Goal: Task Accomplishment & Management: Complete application form

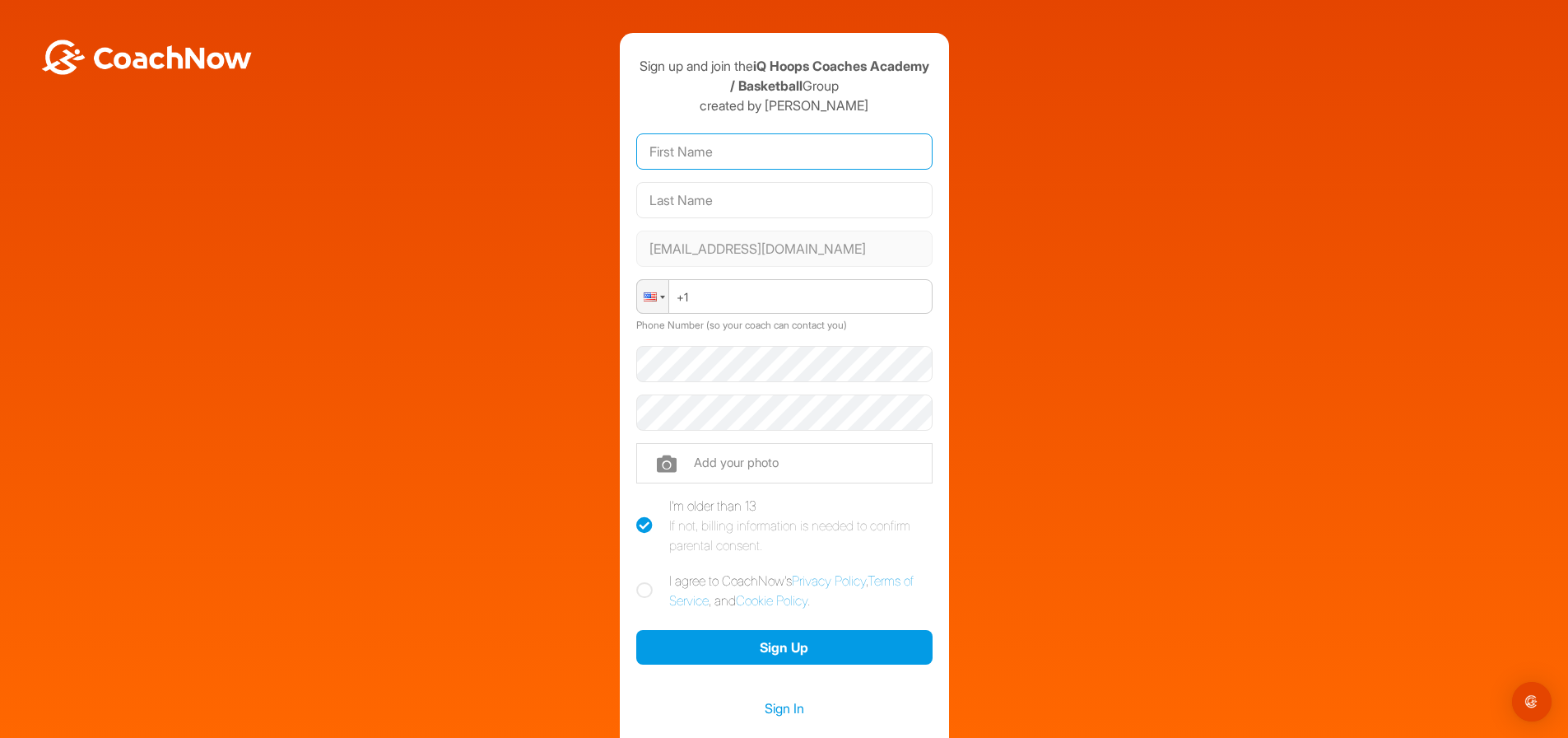
click at [737, 158] on input "text" at bounding box center [785, 151] width 297 height 36
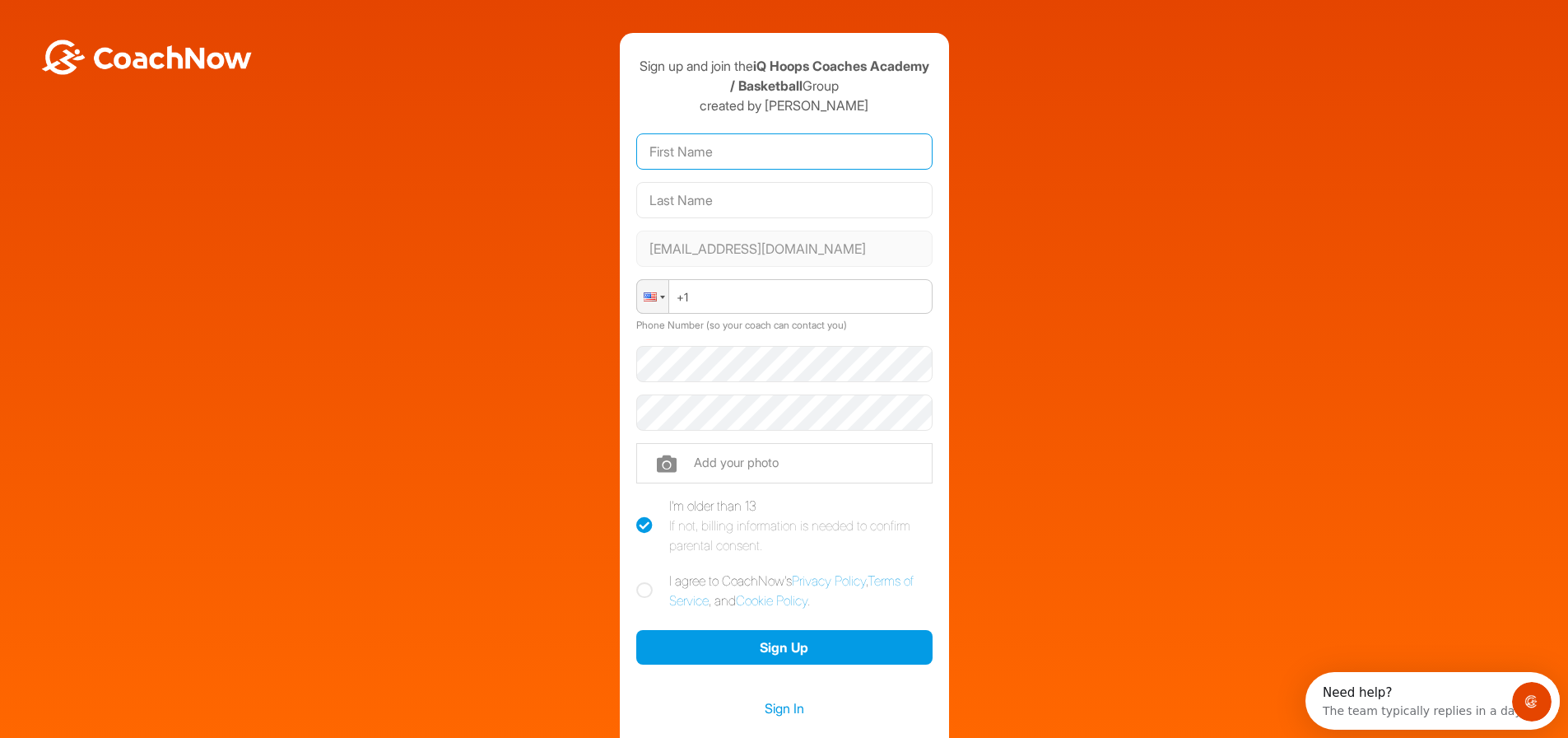
type input "[PERSON_NAME]"
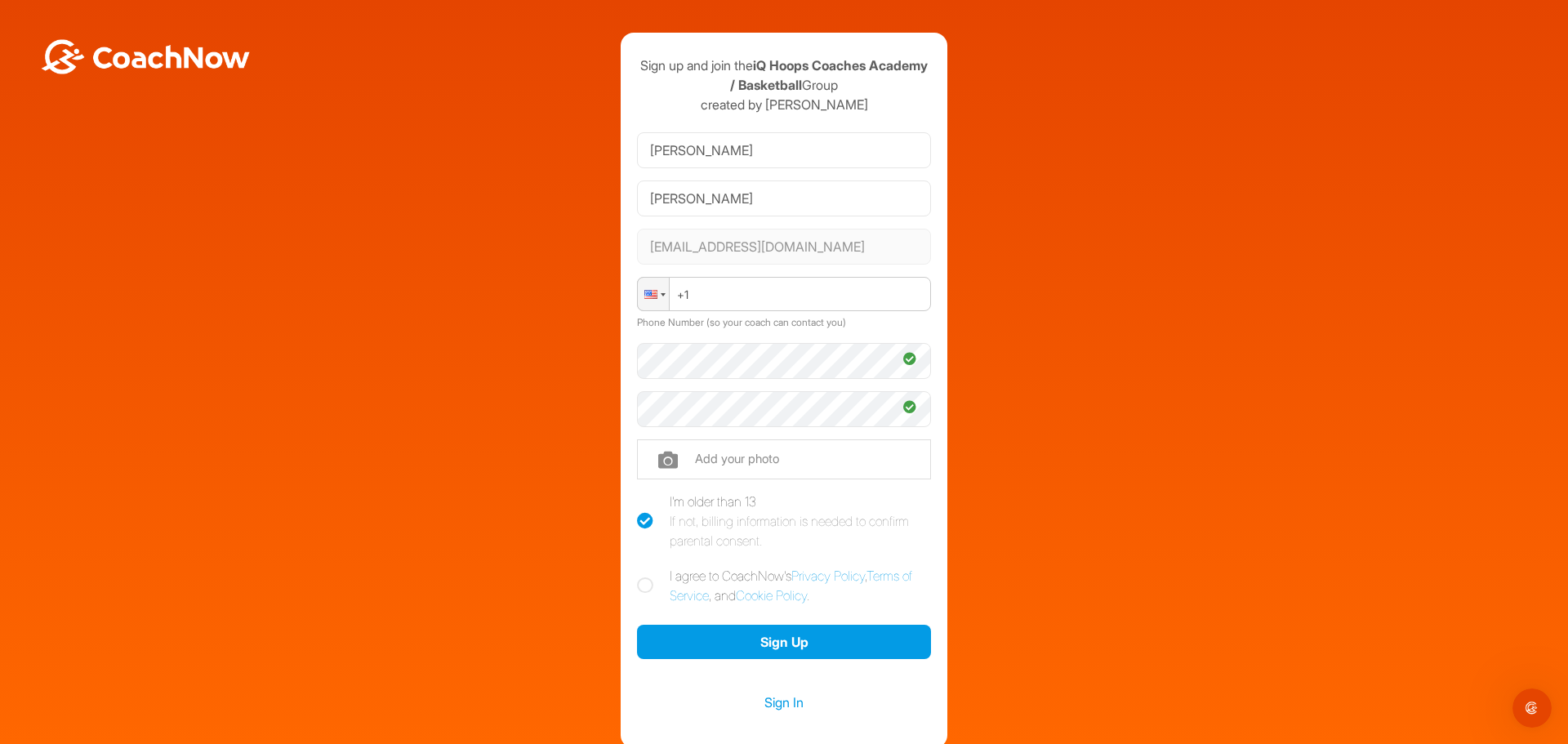
click at [637, 588] on icon at bounding box center [645, 586] width 16 height 16
click at [637, 577] on input "I agree to CoachNow's Privacy Policy , Terms of Service , and Cookie Policy ." at bounding box center [643, 571] width 11 height 11
checkbox input "true"
click at [809, 633] on button "Sign Up" at bounding box center [784, 643] width 294 height 35
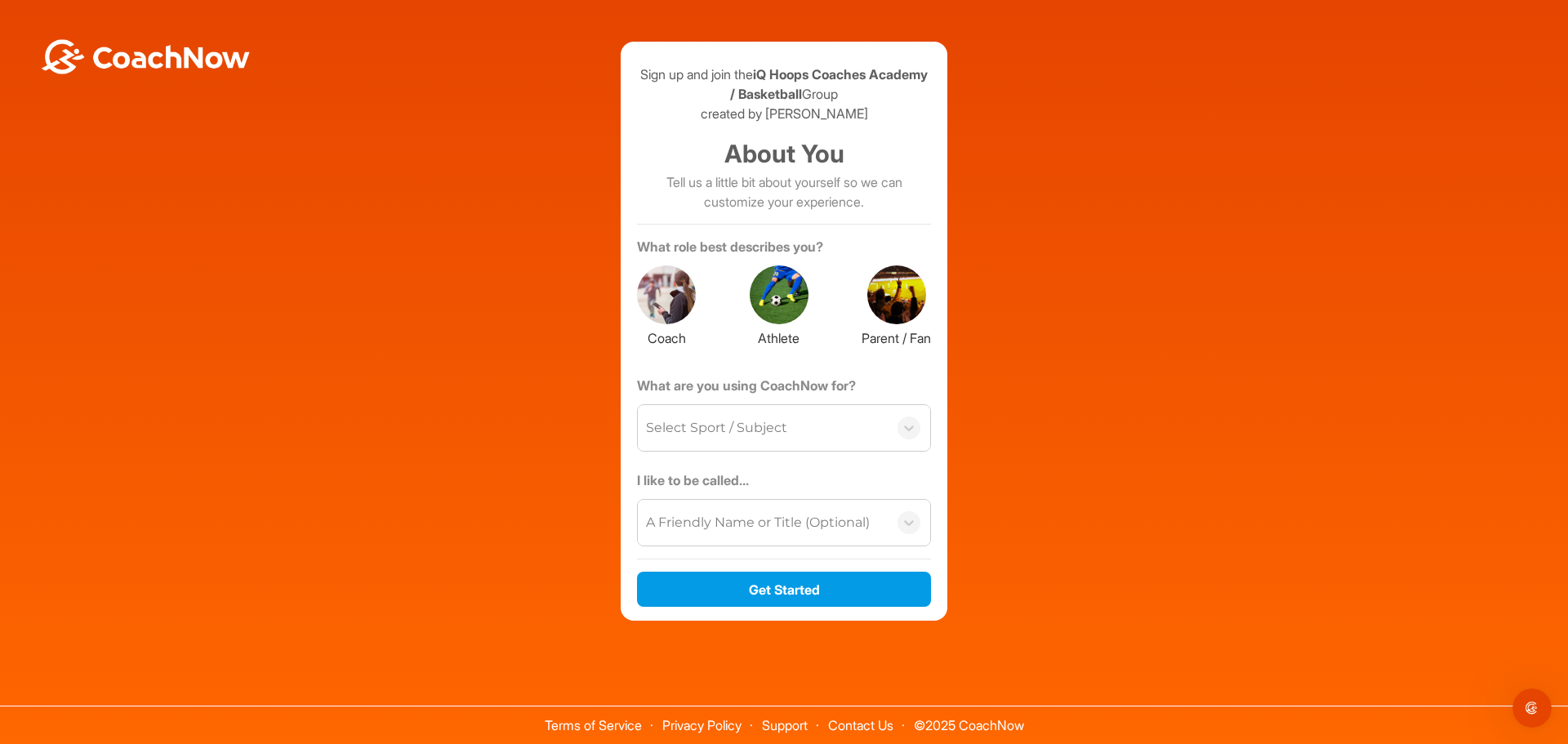
click at [665, 287] on div at bounding box center [667, 294] width 59 height 58
click at [908, 428] on icon at bounding box center [909, 429] width 10 height 5
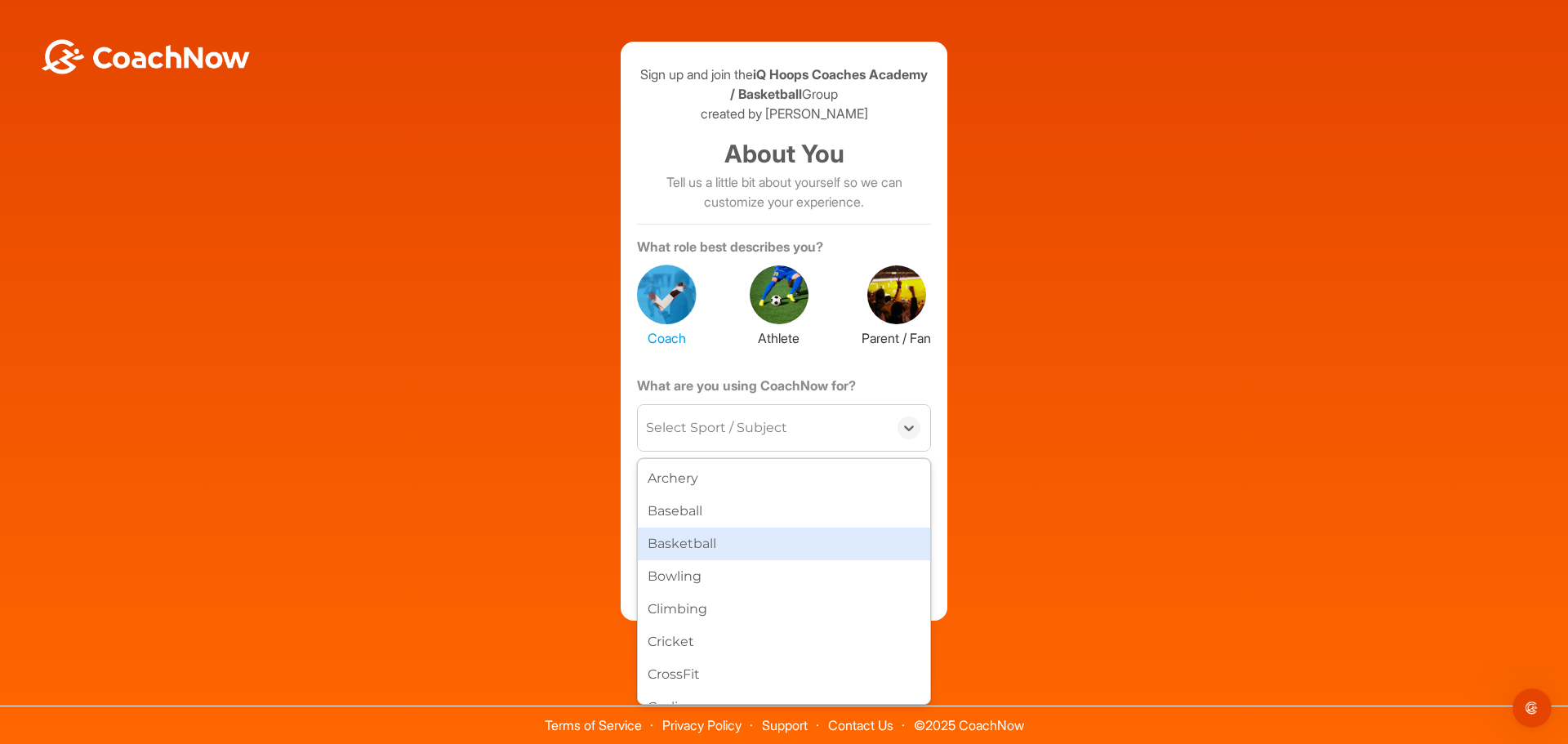
click at [710, 540] on div "Basketball" at bounding box center [784, 544] width 293 height 33
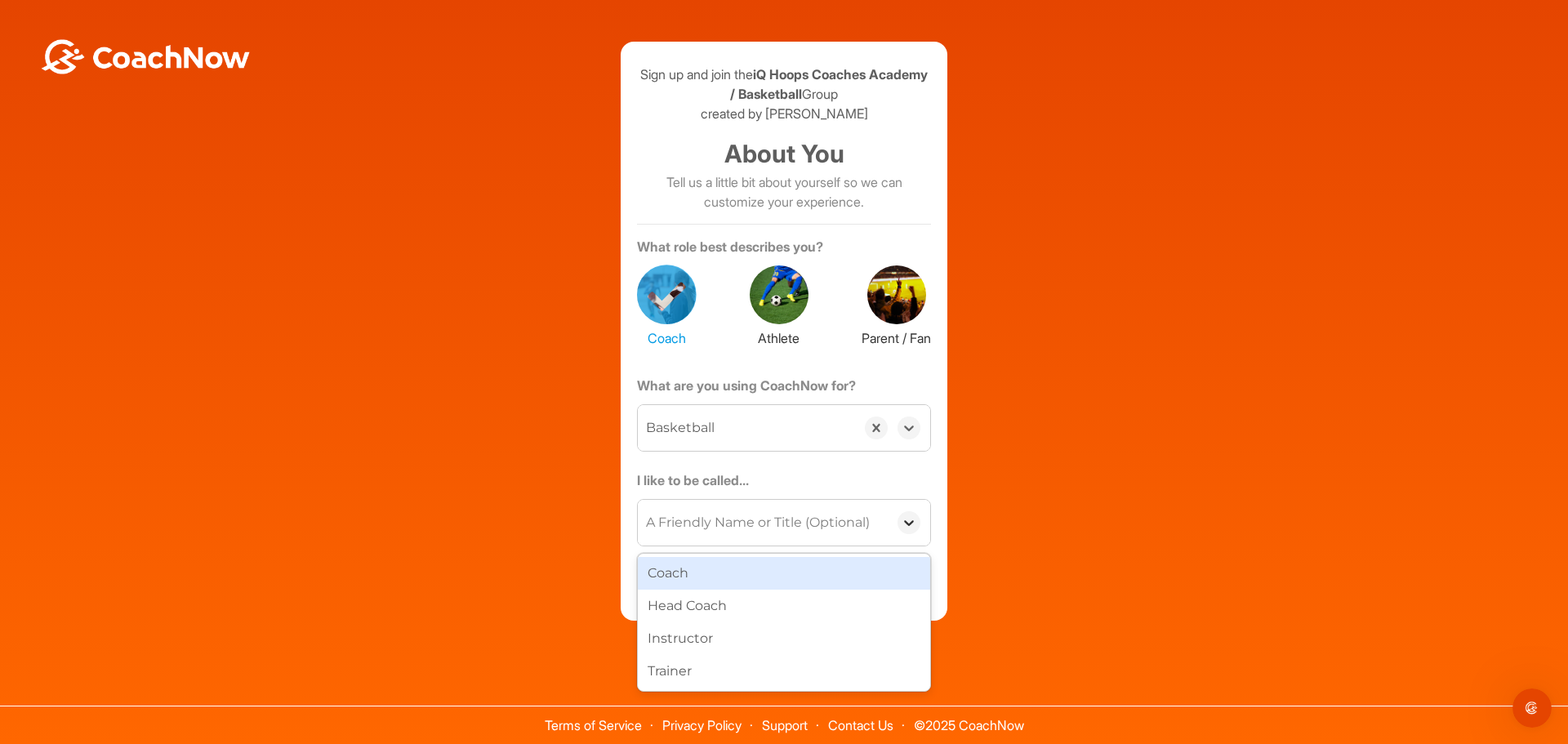
click at [907, 526] on icon at bounding box center [909, 523] width 16 height 16
click at [801, 471] on label "I like to be called..." at bounding box center [784, 484] width 294 height 27
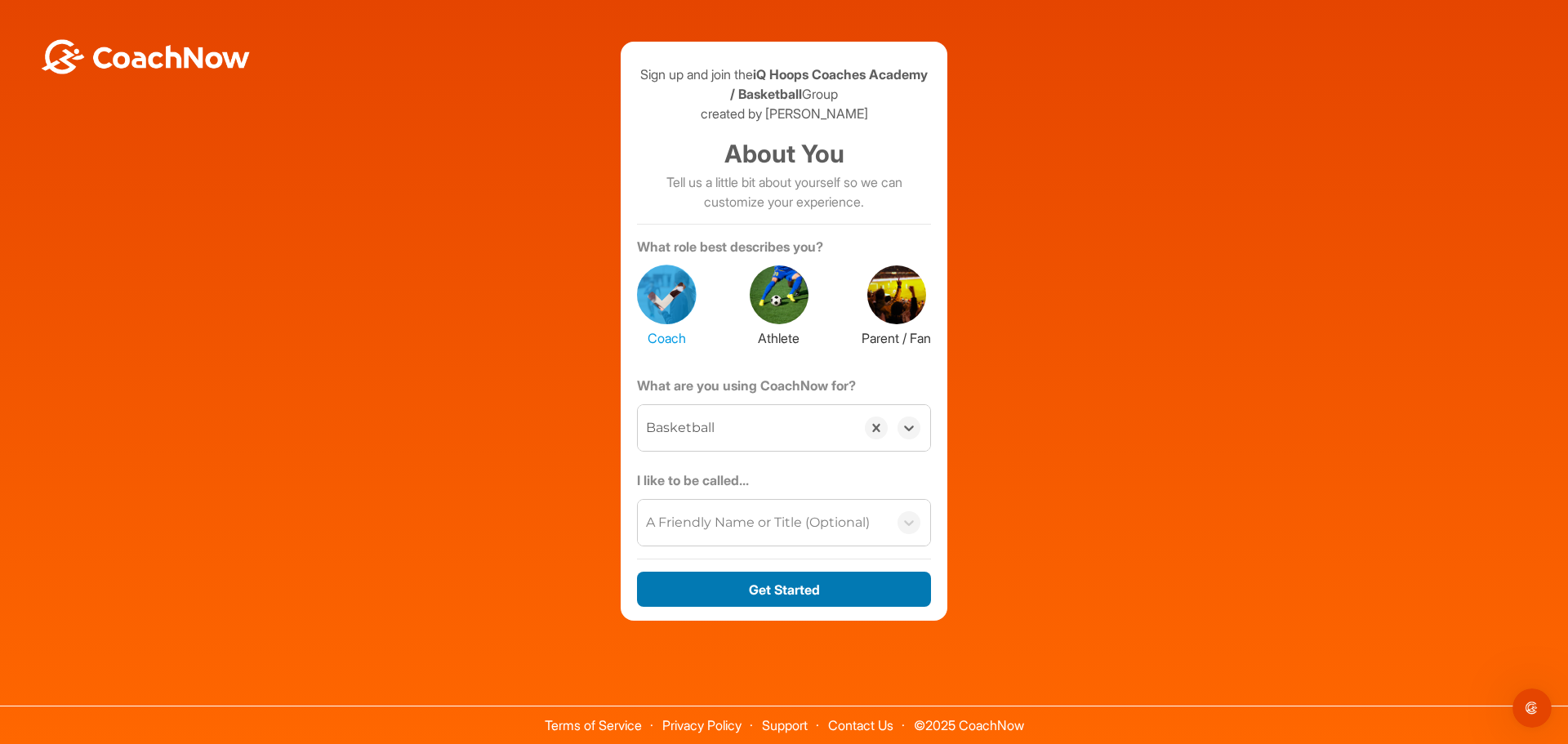
click at [805, 587] on button "Get Started" at bounding box center [784, 589] width 294 height 35
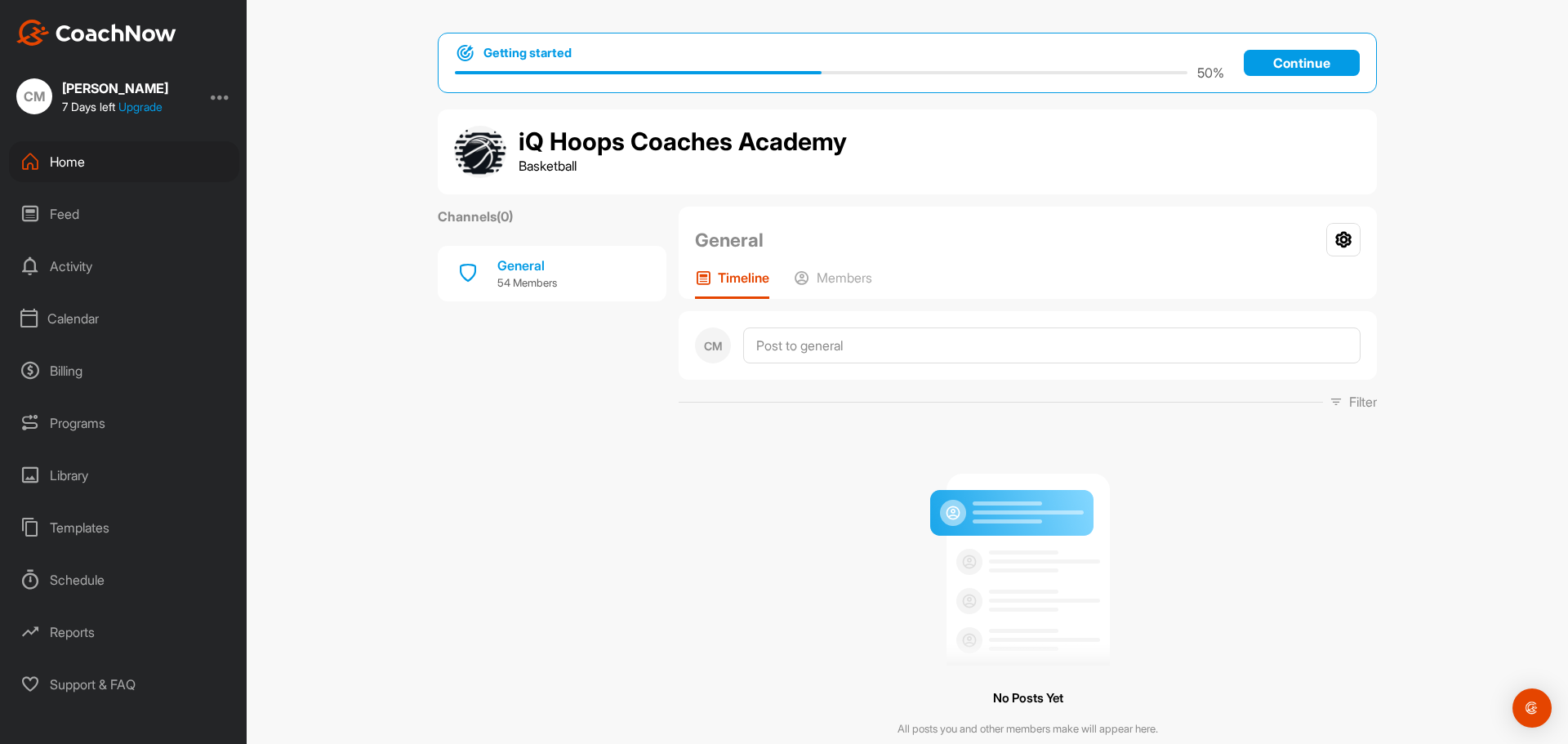
click at [1288, 64] on p "Continue" at bounding box center [1302, 63] width 116 height 27
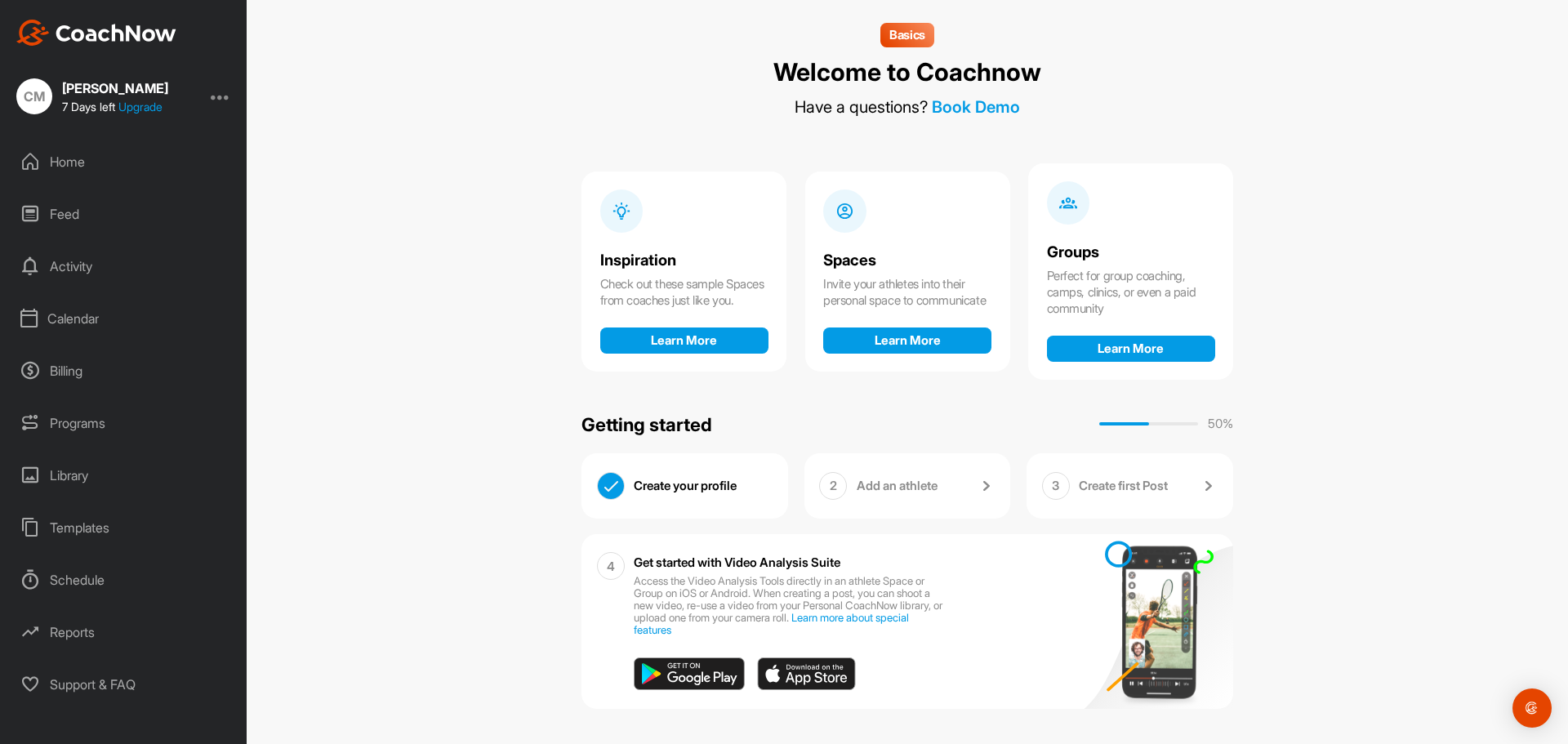
scroll to position [12, 0]
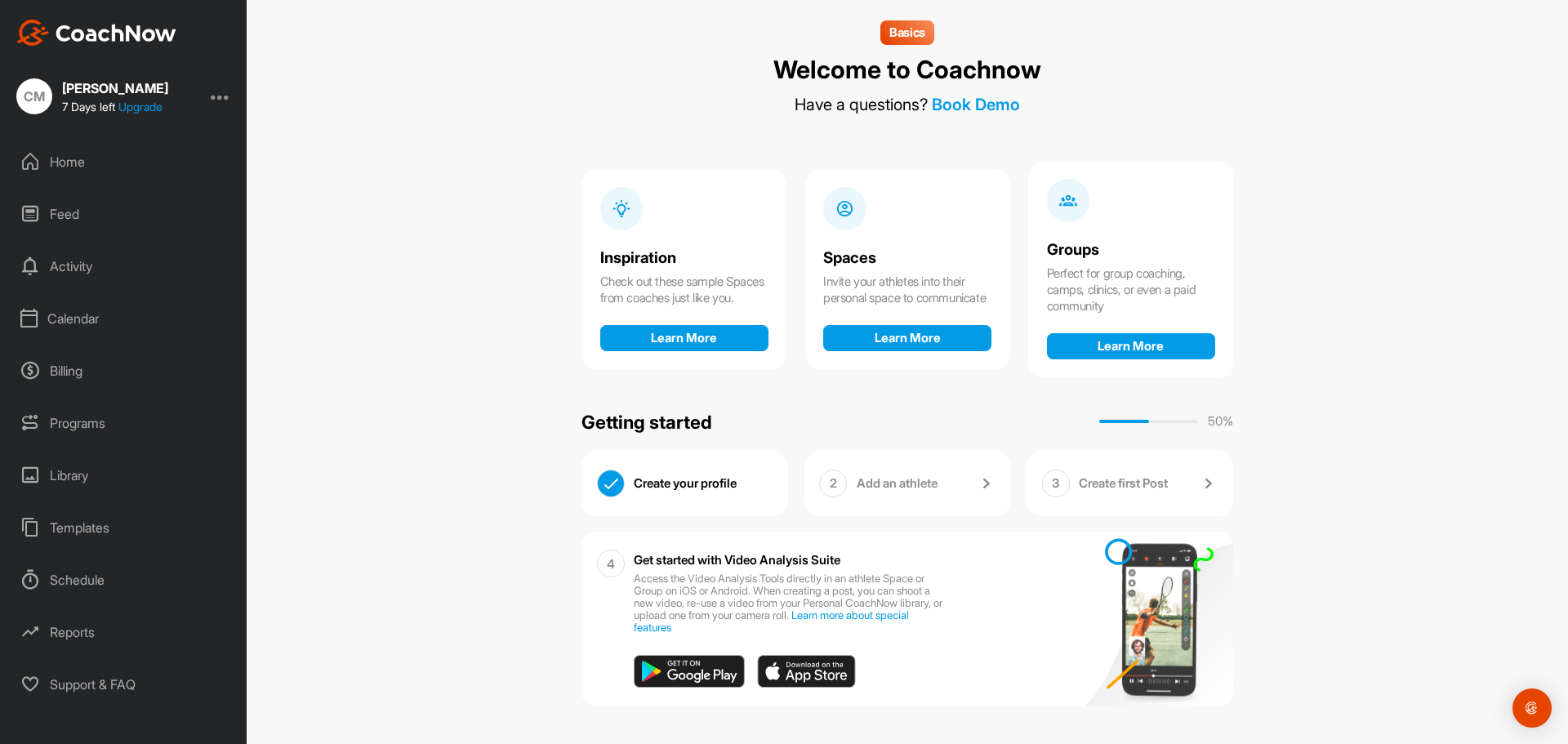
drag, startPoint x: 909, startPoint y: 692, endPoint x: 894, endPoint y: 679, distance: 19.8
drag, startPoint x: 894, startPoint y: 679, endPoint x: 1400, endPoint y: 408, distance: 574.0
click at [1400, 408] on div "Basics Welcome to Coachnow Have a questions? Book Demo Inspiration Check out th…" at bounding box center [908, 372] width 1322 height 744
click at [987, 483] on img at bounding box center [986, 483] width 19 height 19
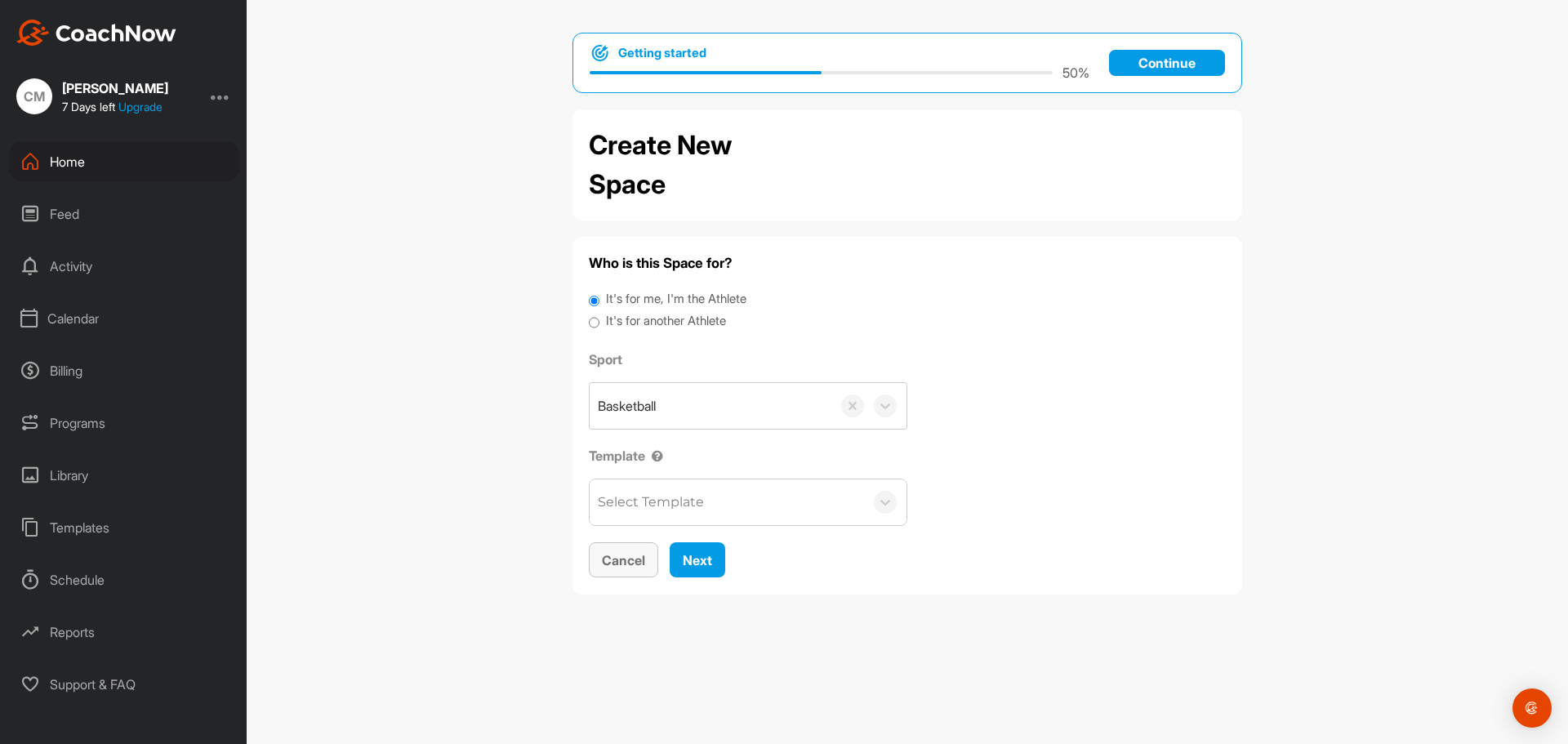
click at [626, 560] on span "Cancel" at bounding box center [623, 560] width 43 height 16
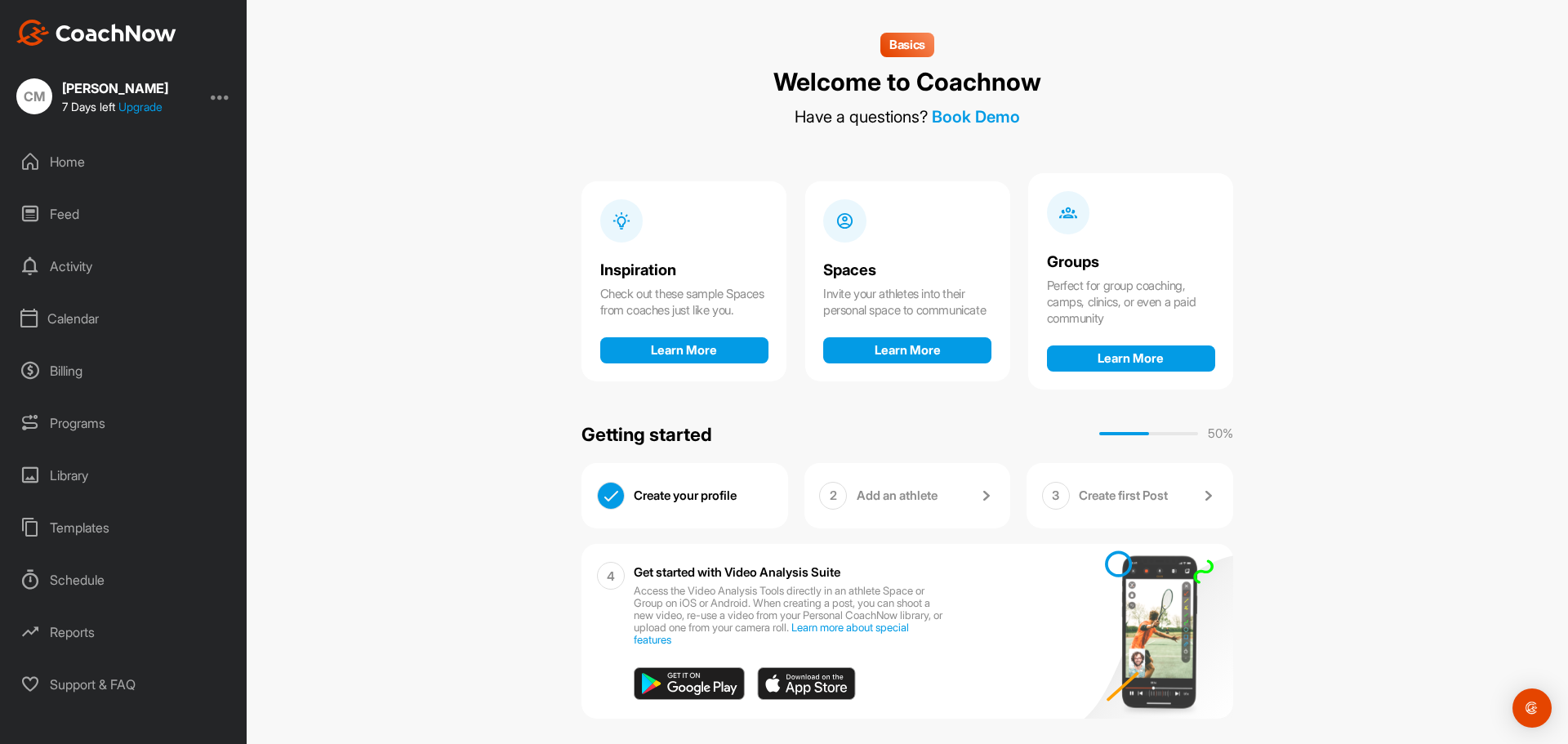
click at [68, 162] on div "Home" at bounding box center [124, 162] width 230 height 41
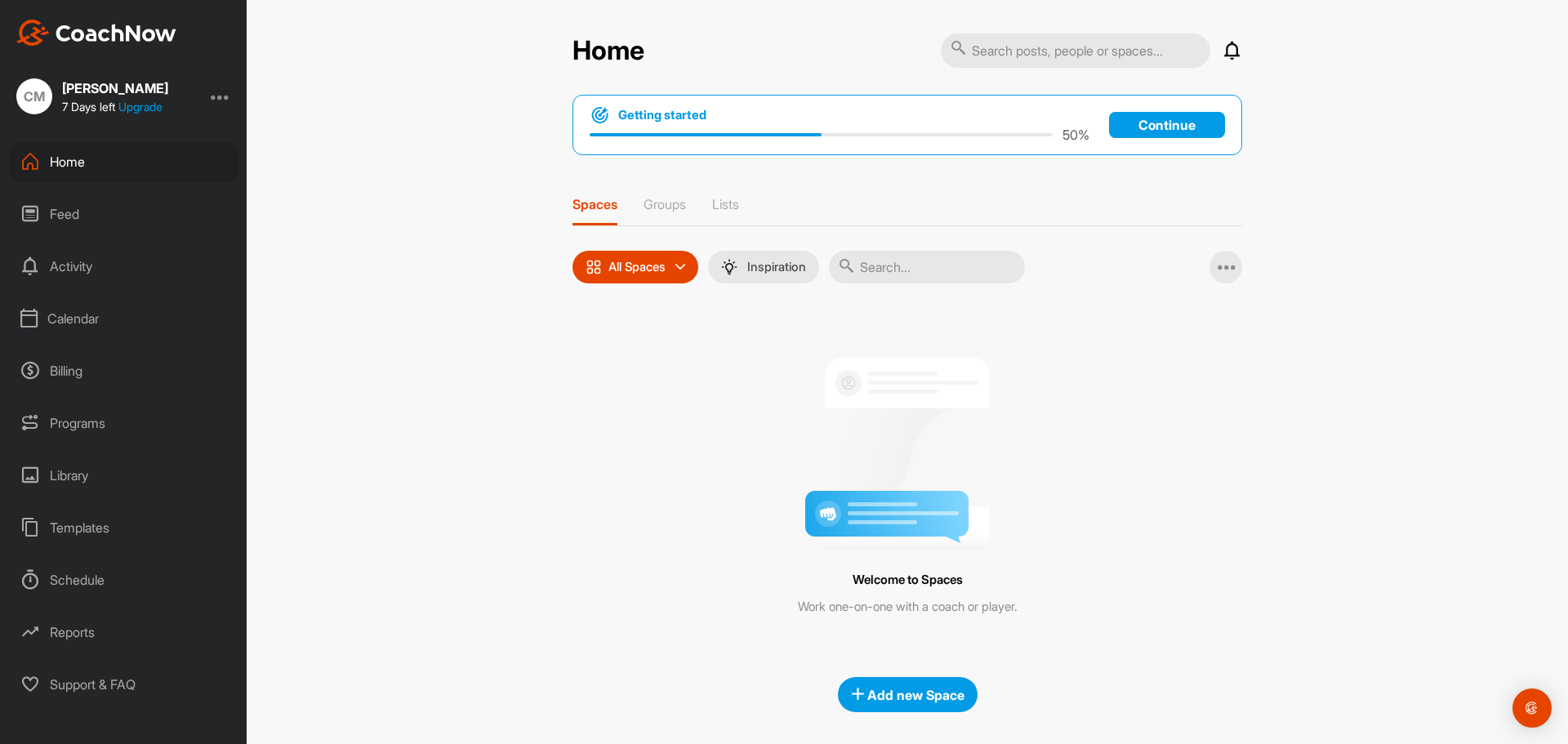
click at [75, 215] on div "Feed" at bounding box center [124, 214] width 230 height 41
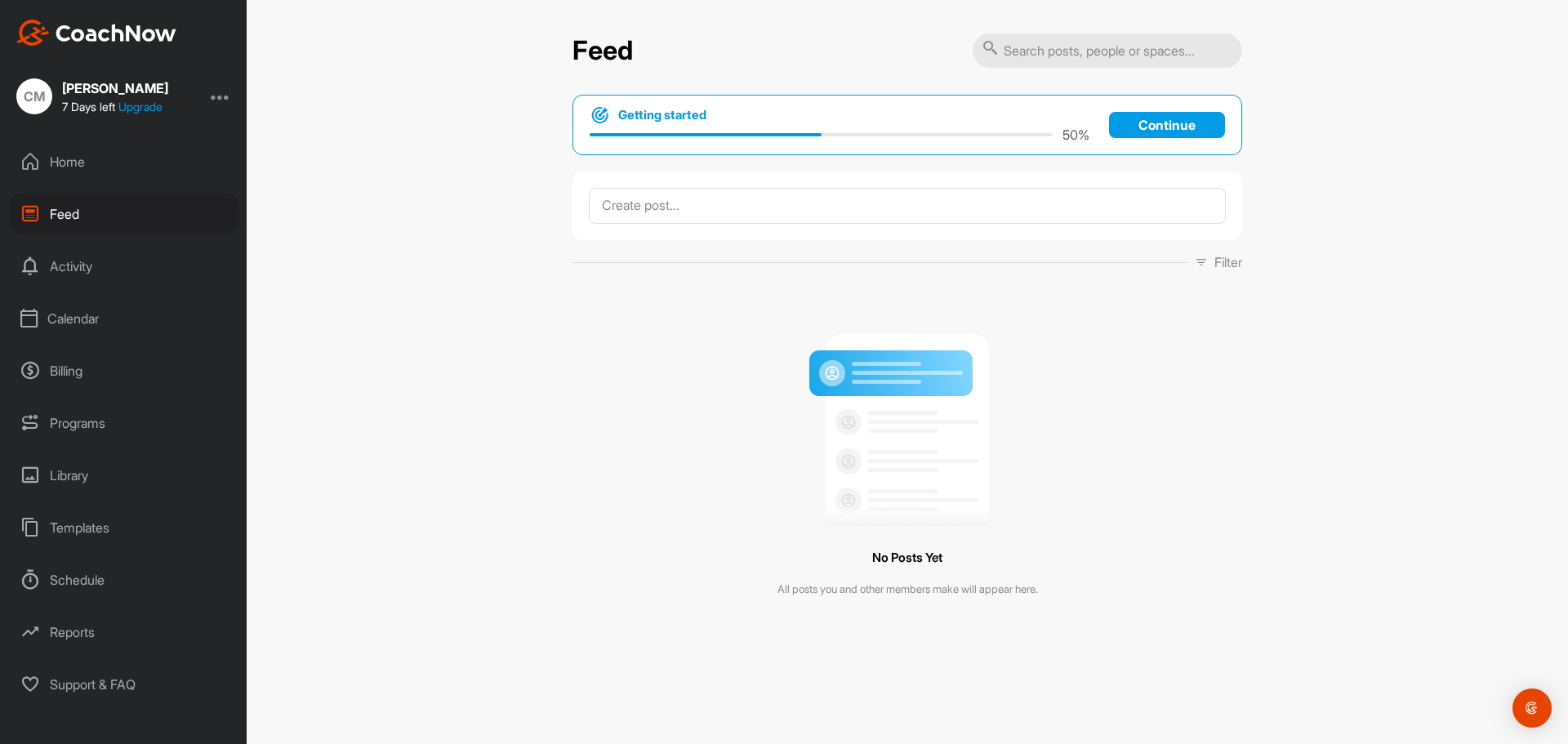
click at [53, 271] on div "Activity" at bounding box center [124, 266] width 230 height 41
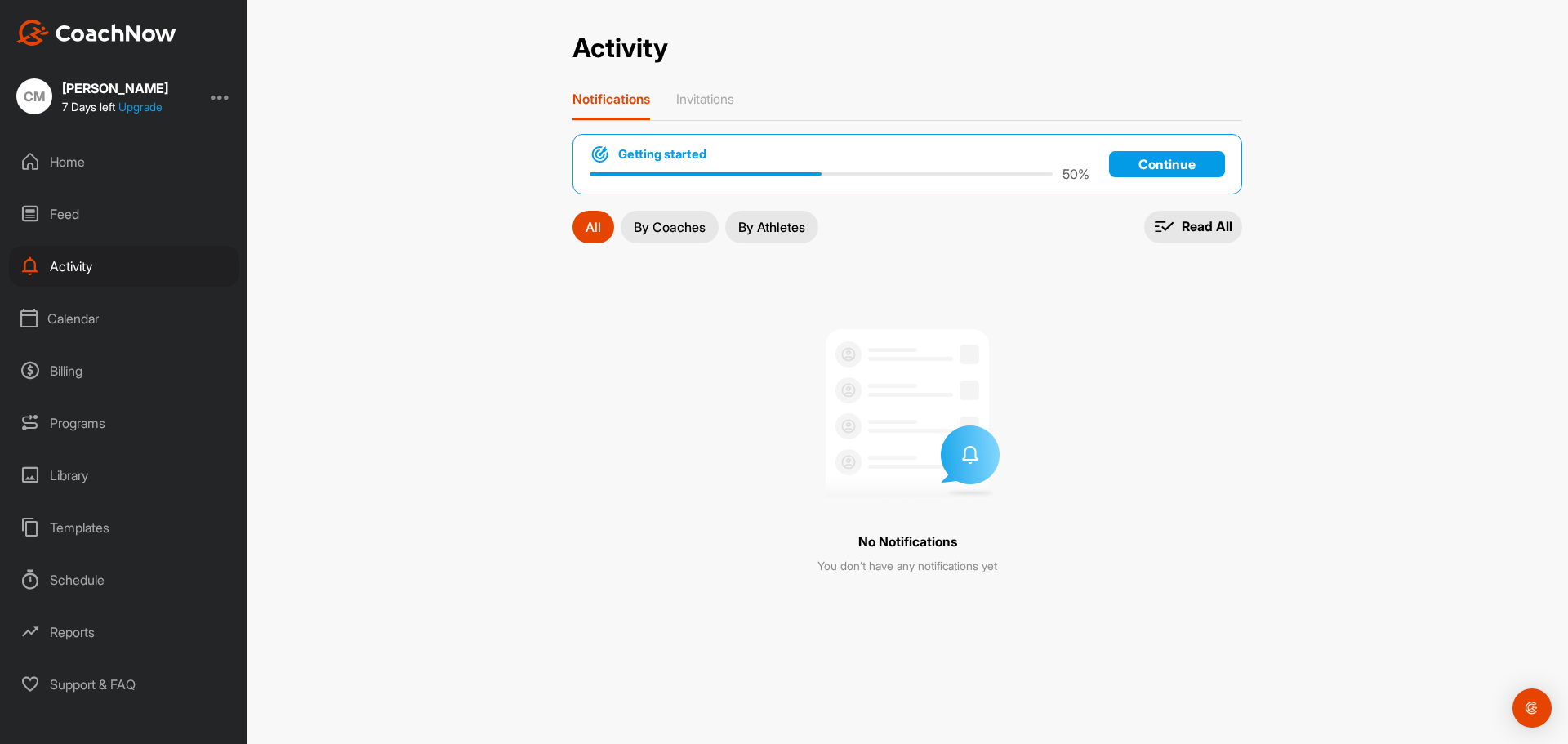
click at [57, 317] on div "Calendar" at bounding box center [124, 318] width 230 height 41
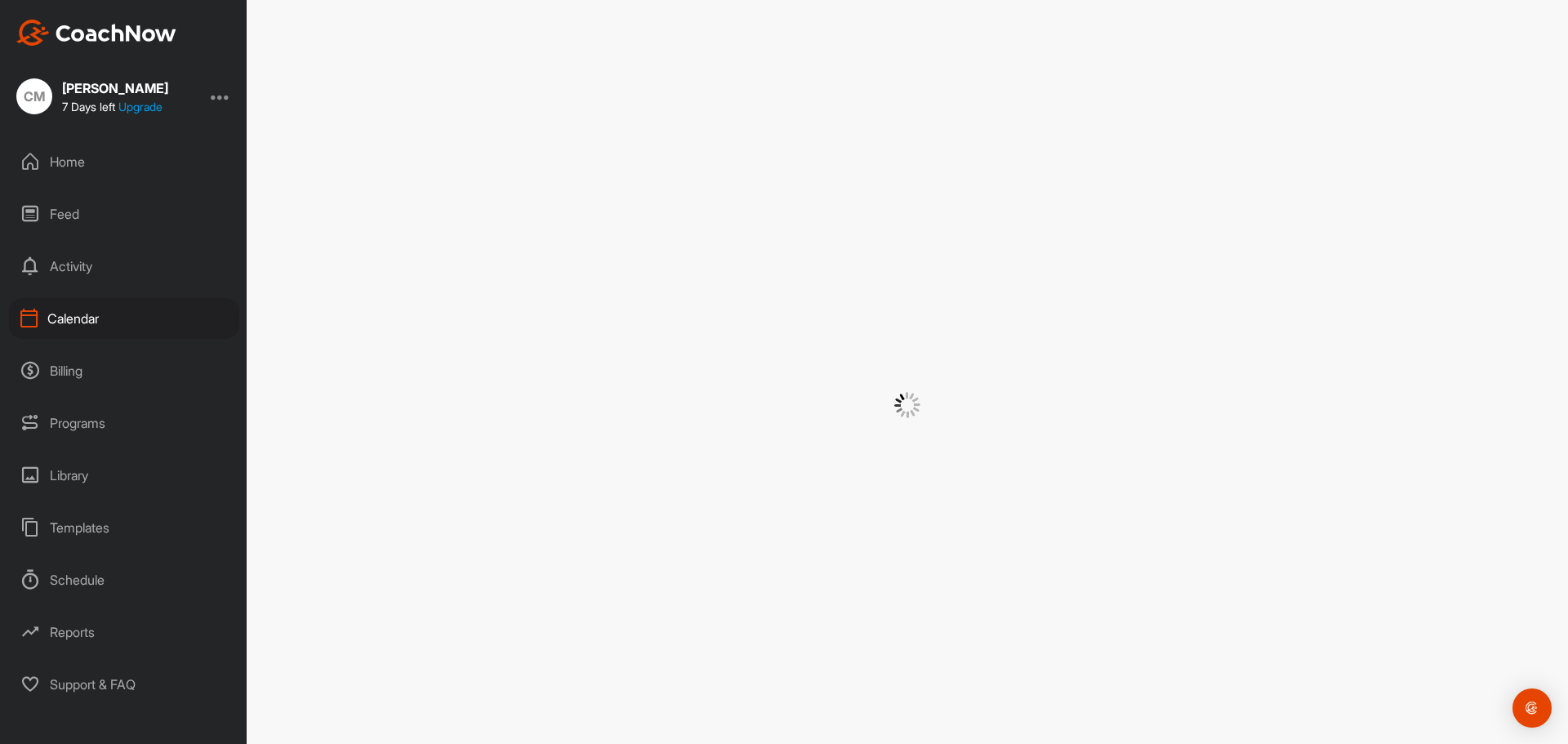
click at [49, 165] on div "Home" at bounding box center [124, 162] width 230 height 41
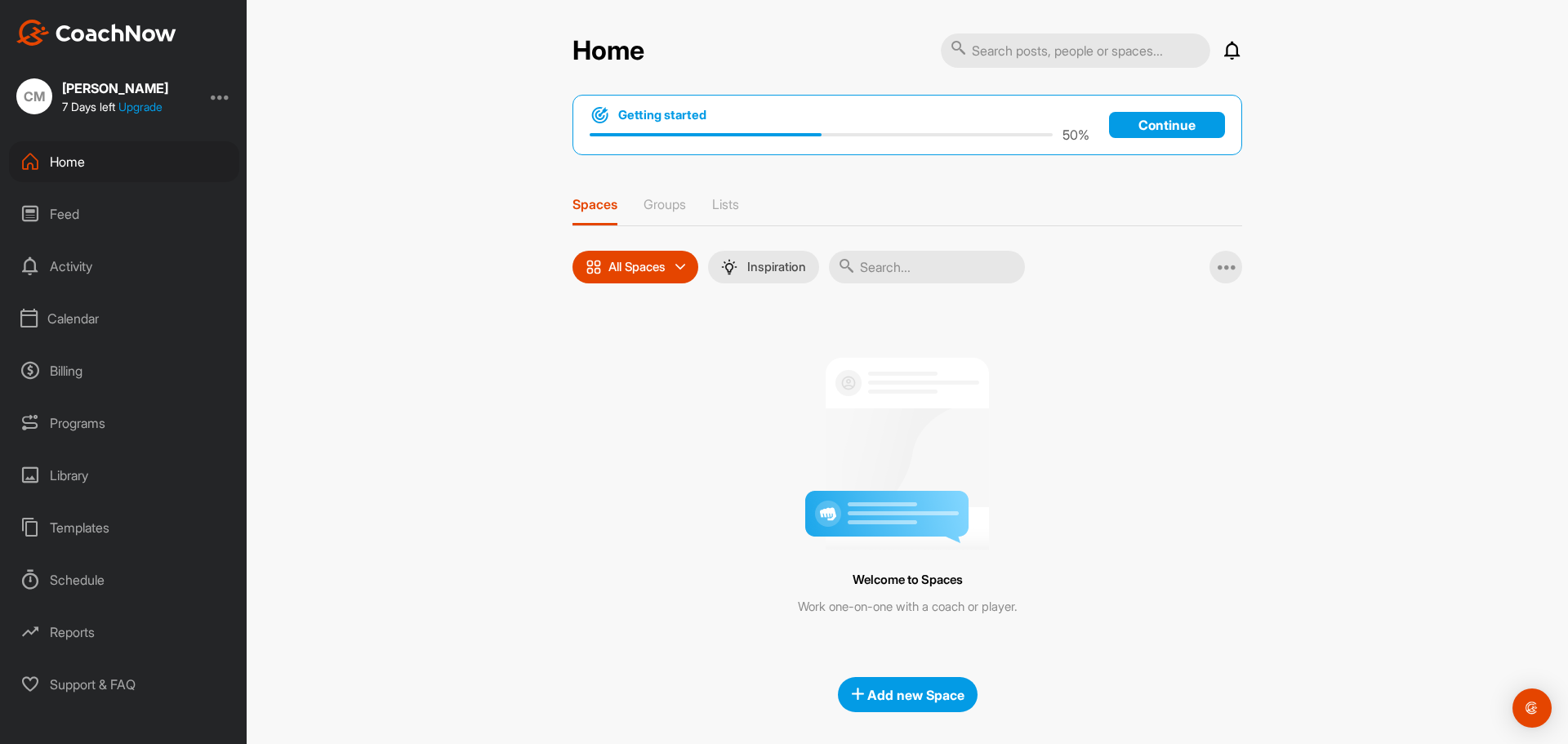
click at [54, 161] on div "Home" at bounding box center [124, 162] width 230 height 41
click at [219, 90] on div at bounding box center [220, 96] width 19 height 19
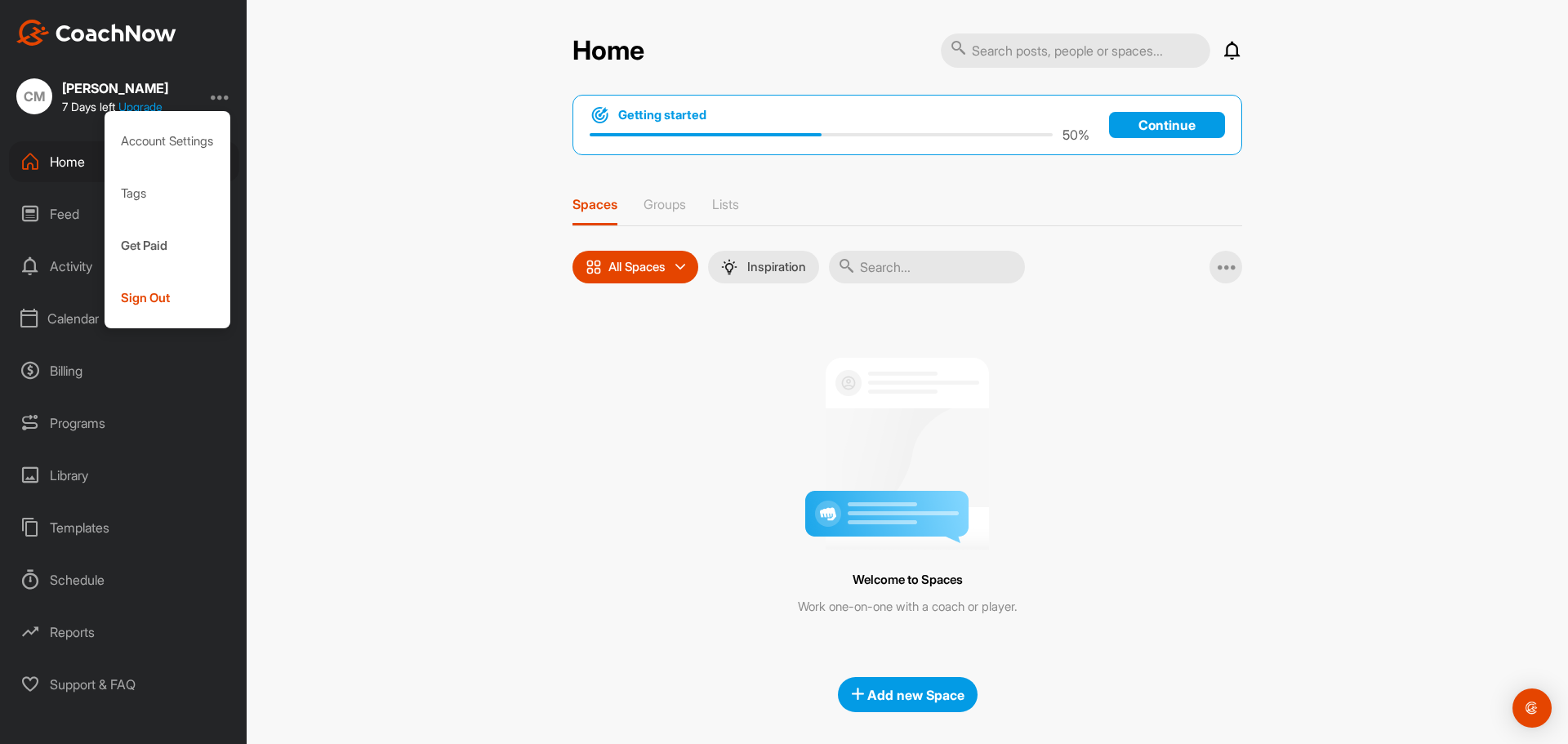
click at [92, 420] on div "Programs" at bounding box center [124, 422] width 230 height 41
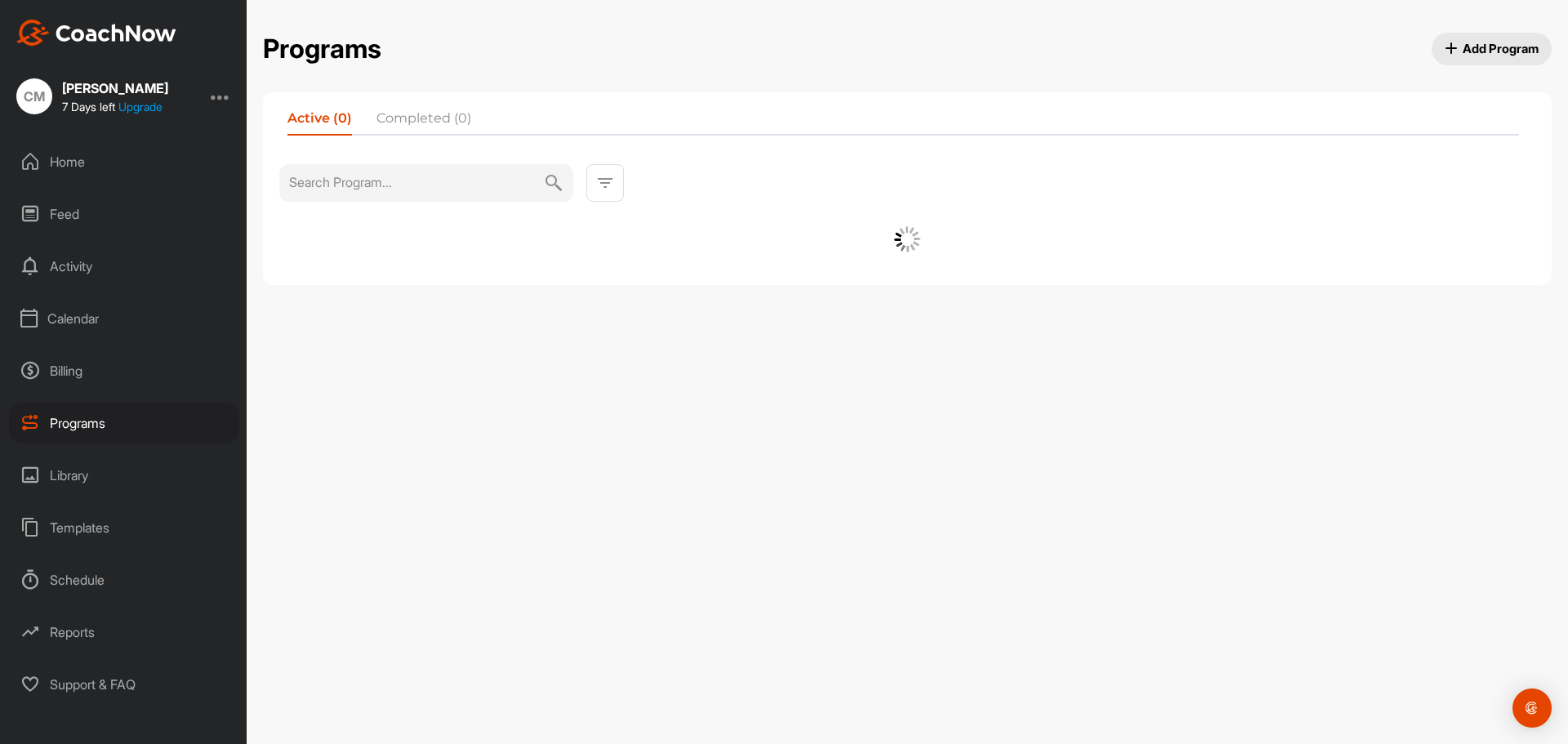
drag, startPoint x: 108, startPoint y: 658, endPoint x: 110, endPoint y: 673, distance: 15.1
drag, startPoint x: 110, startPoint y: 673, endPoint x: 101, endPoint y: 88, distance: 585.1
click at [101, 88] on div "Clifton McCullough" at bounding box center [115, 88] width 106 height 13
click at [38, 94] on div "CM" at bounding box center [34, 96] width 36 height 36
click at [88, 100] on span "7 Days left" at bounding box center [89, 106] width 53 height 14
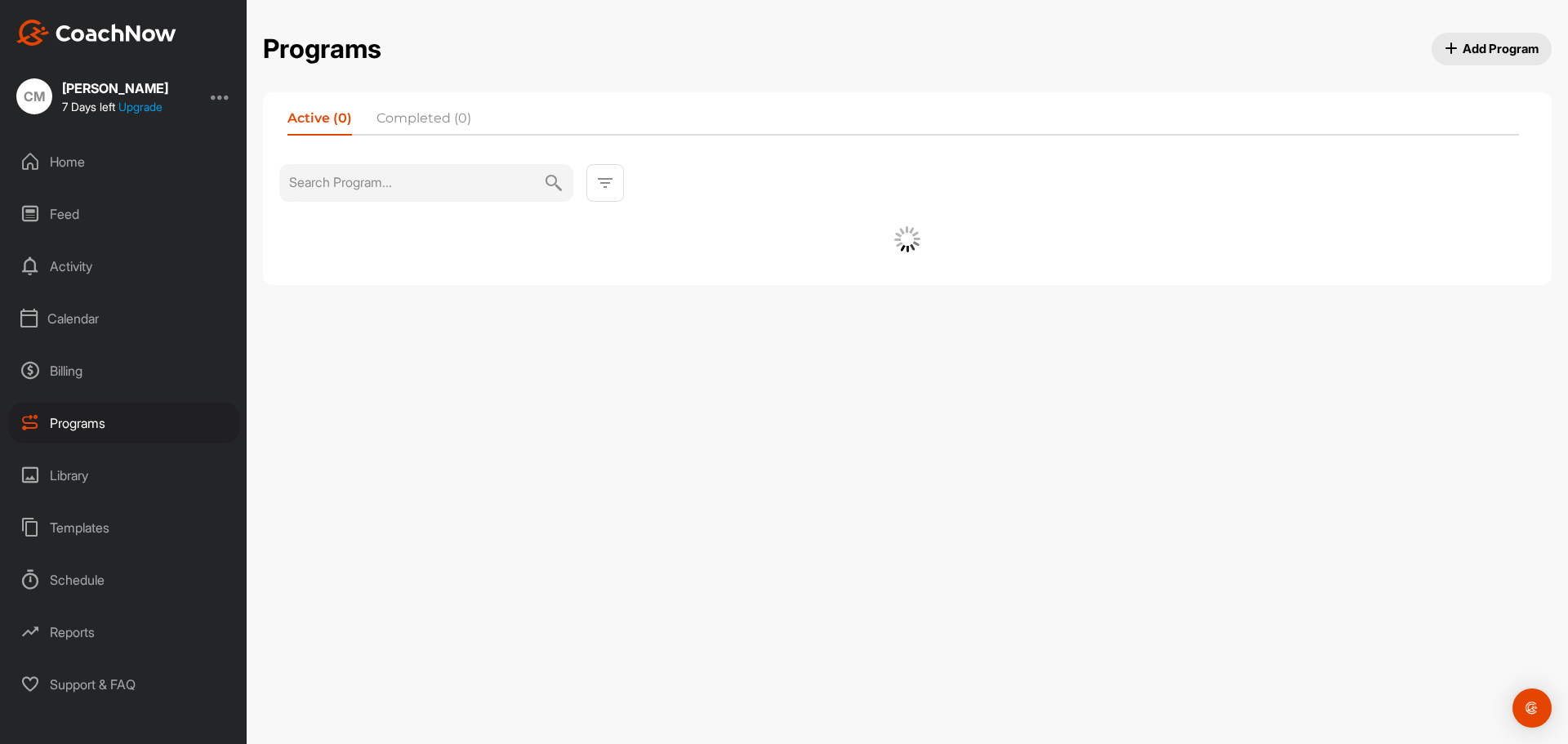
click at [223, 96] on div at bounding box center [220, 96] width 19 height 19
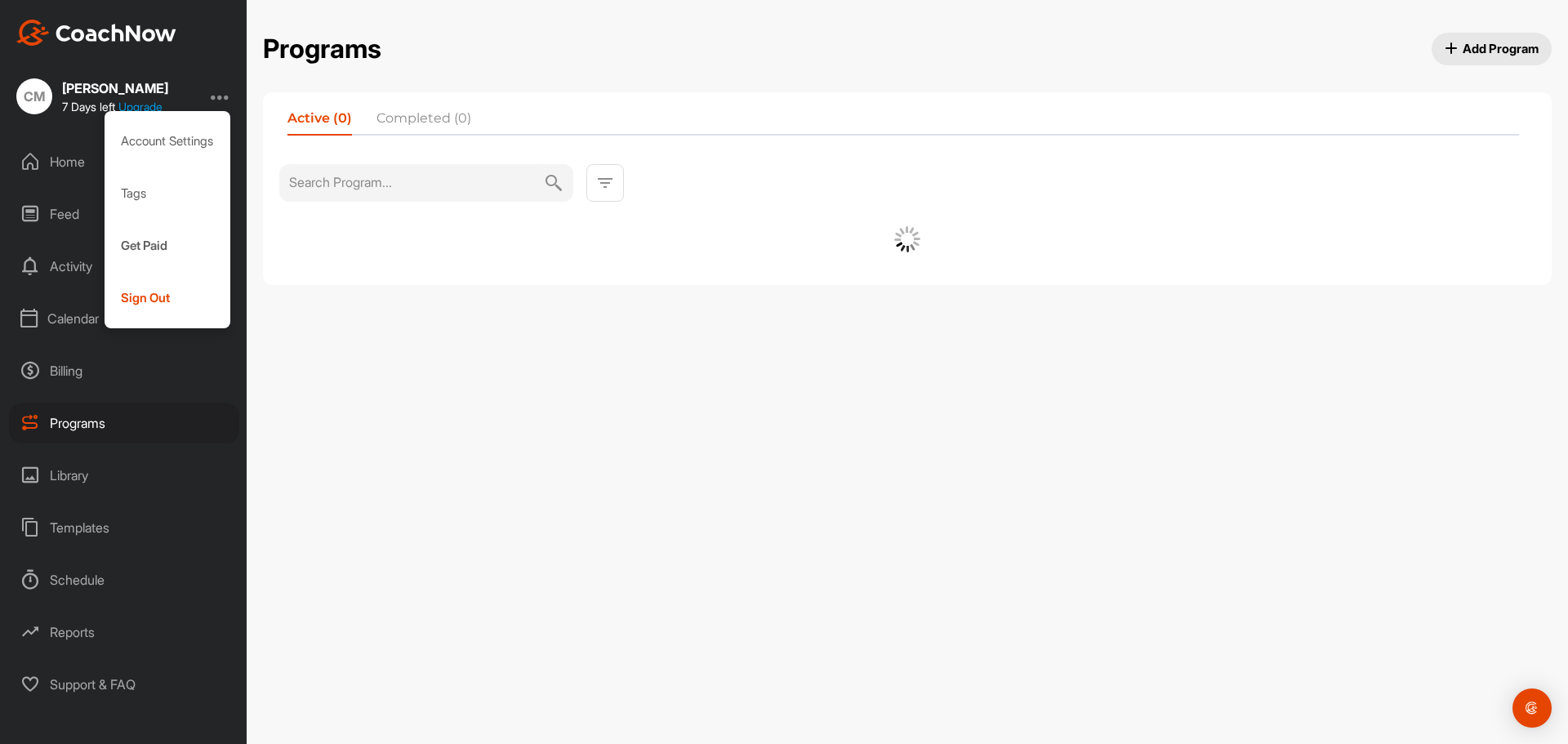
click at [27, 93] on div "CM" at bounding box center [34, 96] width 36 height 36
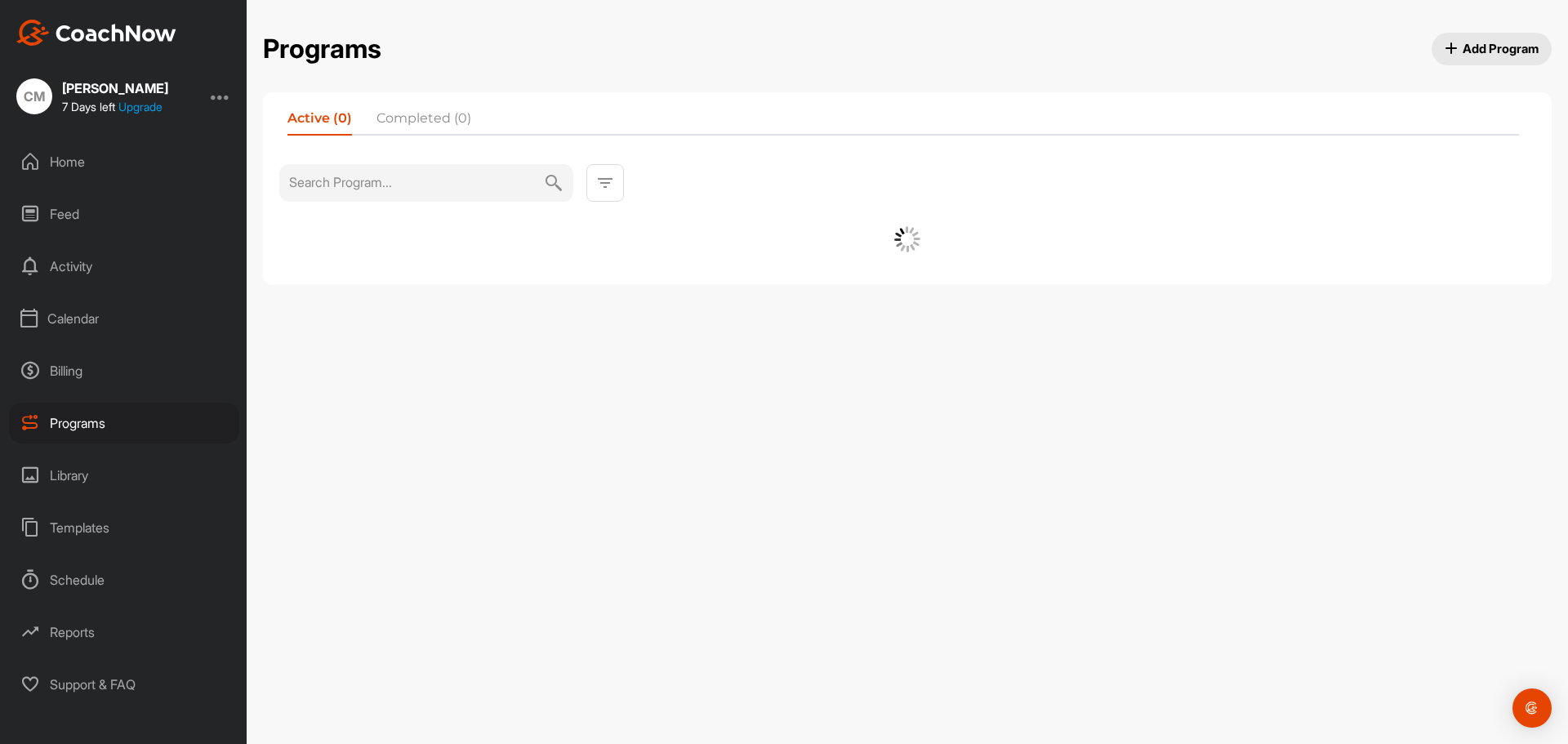
click at [95, 86] on div "Clifton McCullough" at bounding box center [115, 88] width 106 height 13
click at [62, 158] on div "Home" at bounding box center [124, 162] width 230 height 41
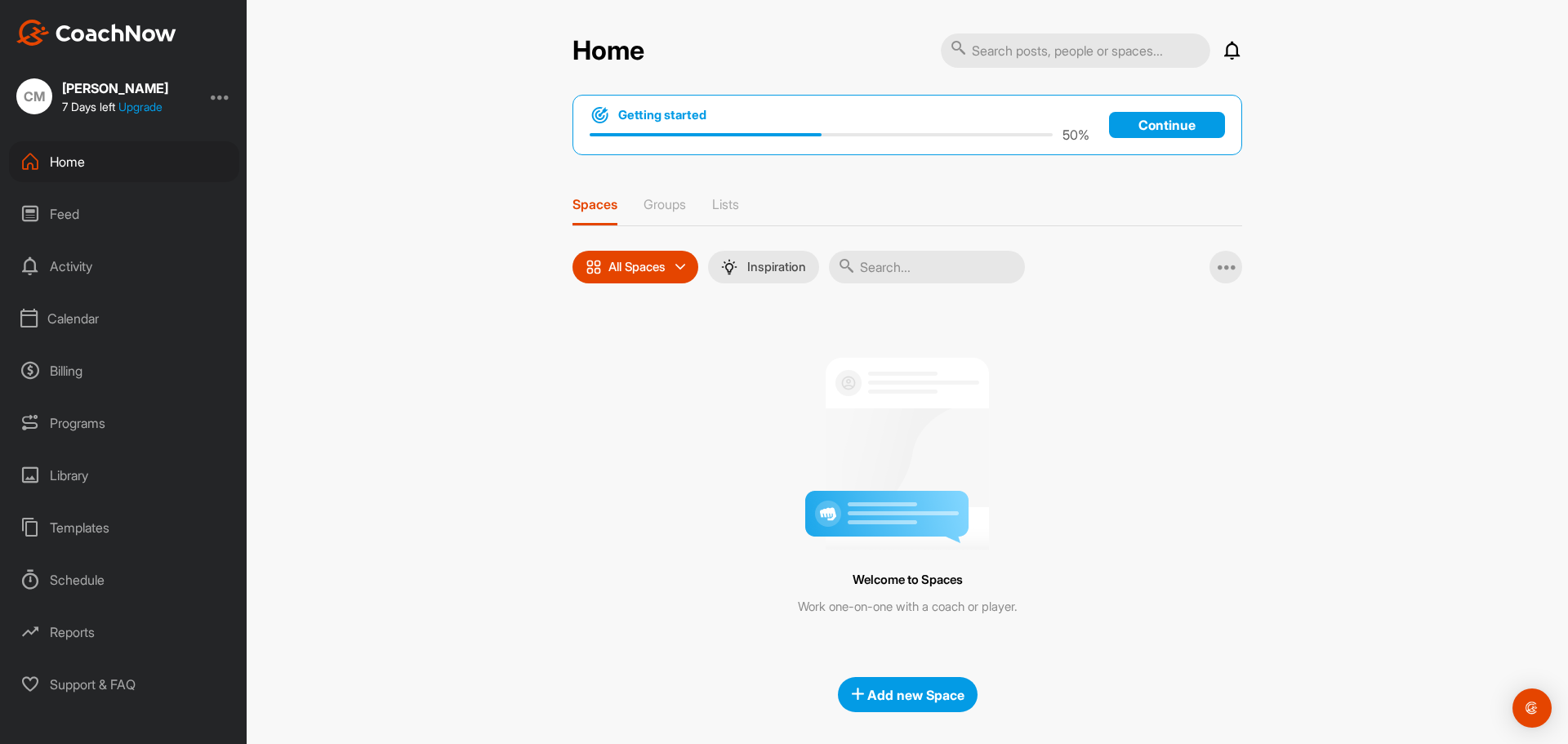
click at [1039, 52] on input "text" at bounding box center [1075, 51] width 270 height 35
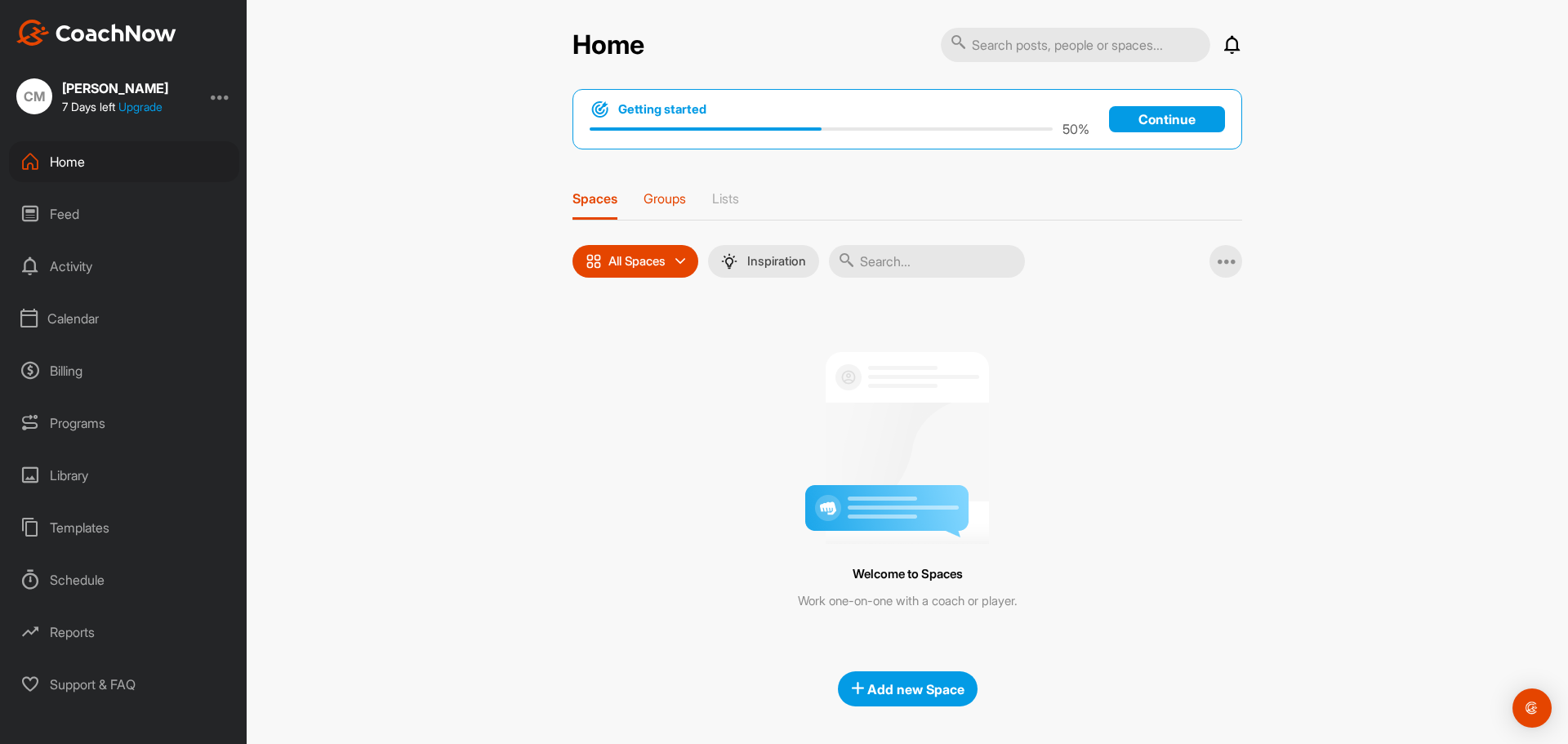
click at [655, 200] on p "Groups" at bounding box center [665, 198] width 42 height 16
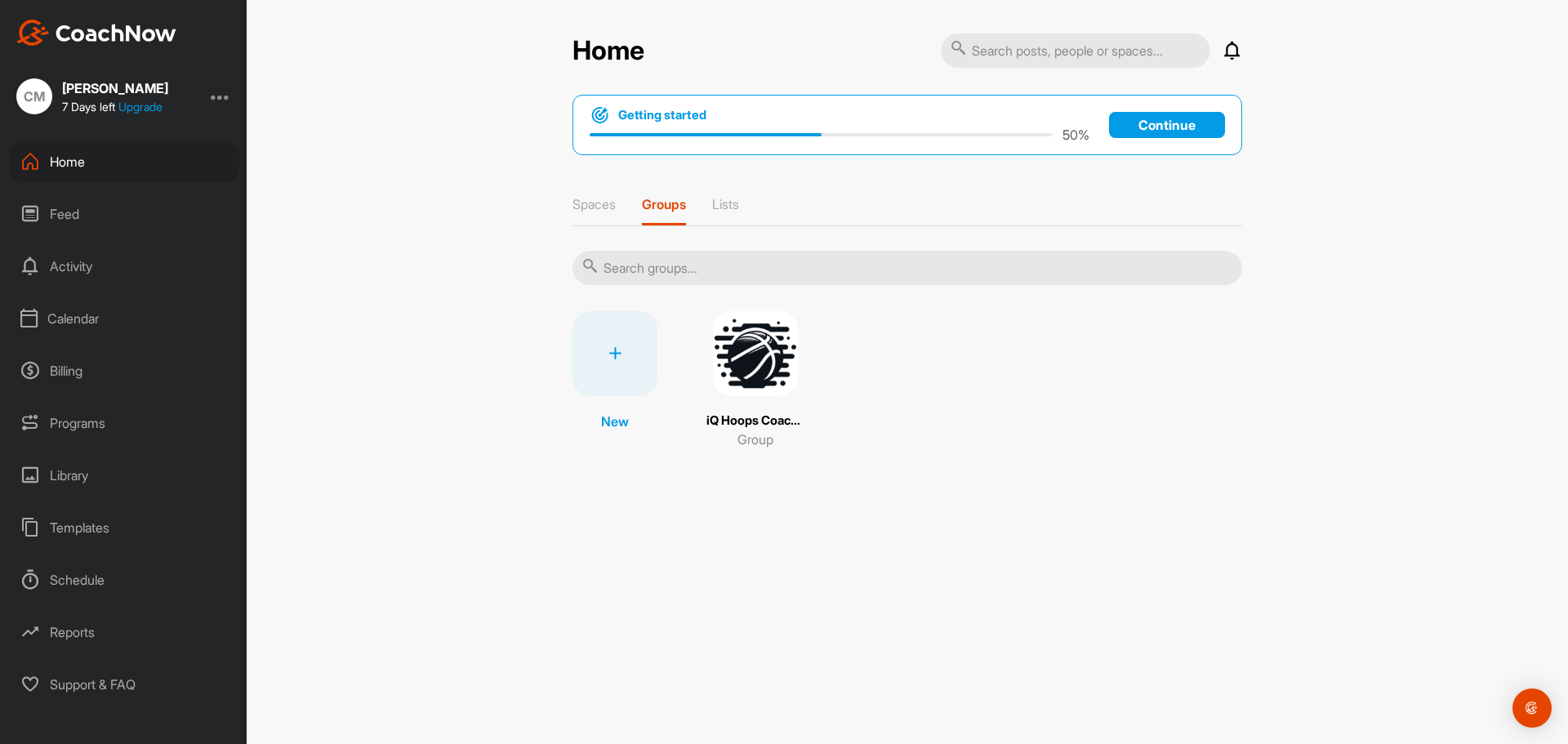
click at [749, 356] on img at bounding box center [755, 353] width 85 height 85
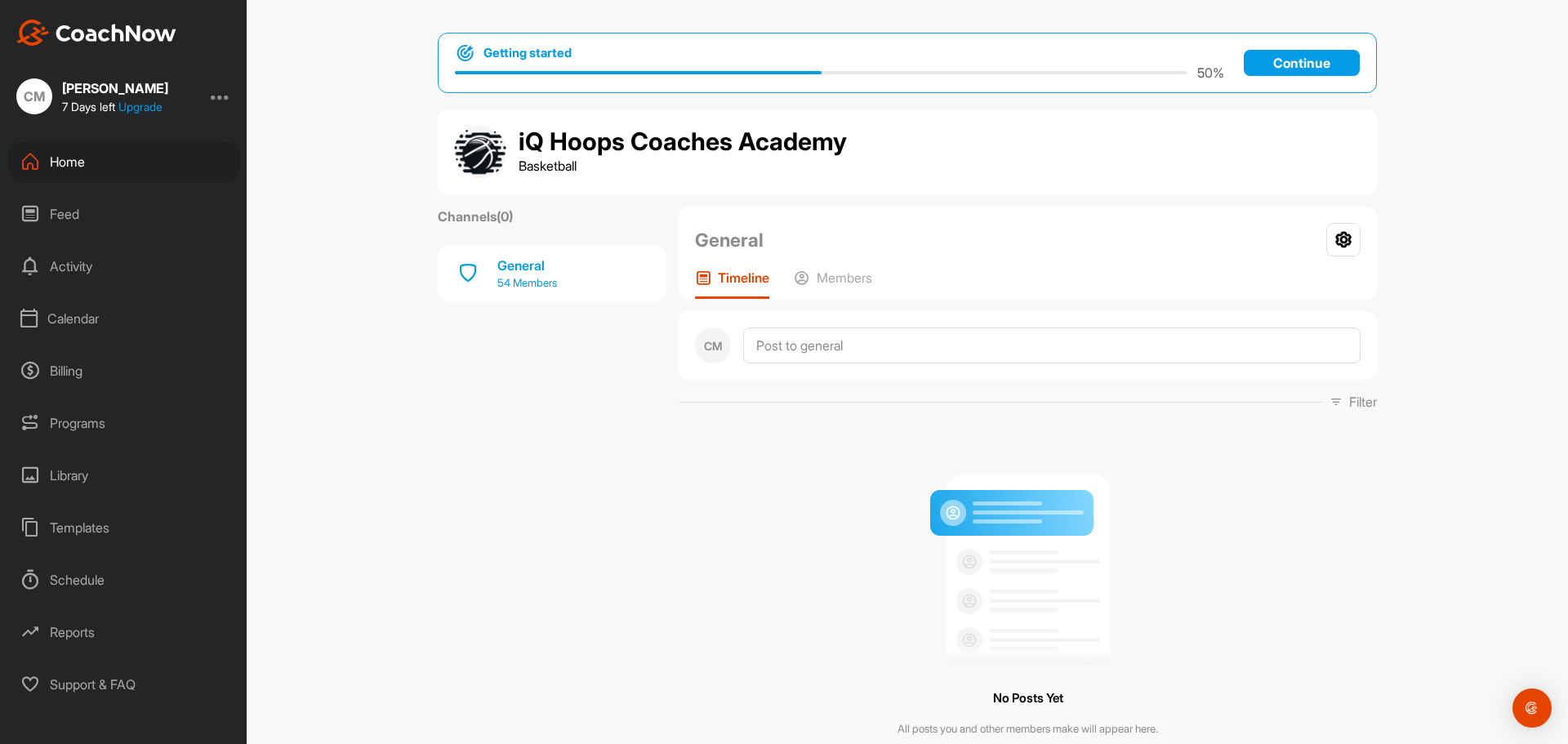
click at [520, 265] on div "General" at bounding box center [527, 265] width 59 height 19
click at [519, 283] on p "54 Members" at bounding box center [527, 283] width 59 height 16
click at [823, 273] on p "Members" at bounding box center [844, 278] width 56 height 16
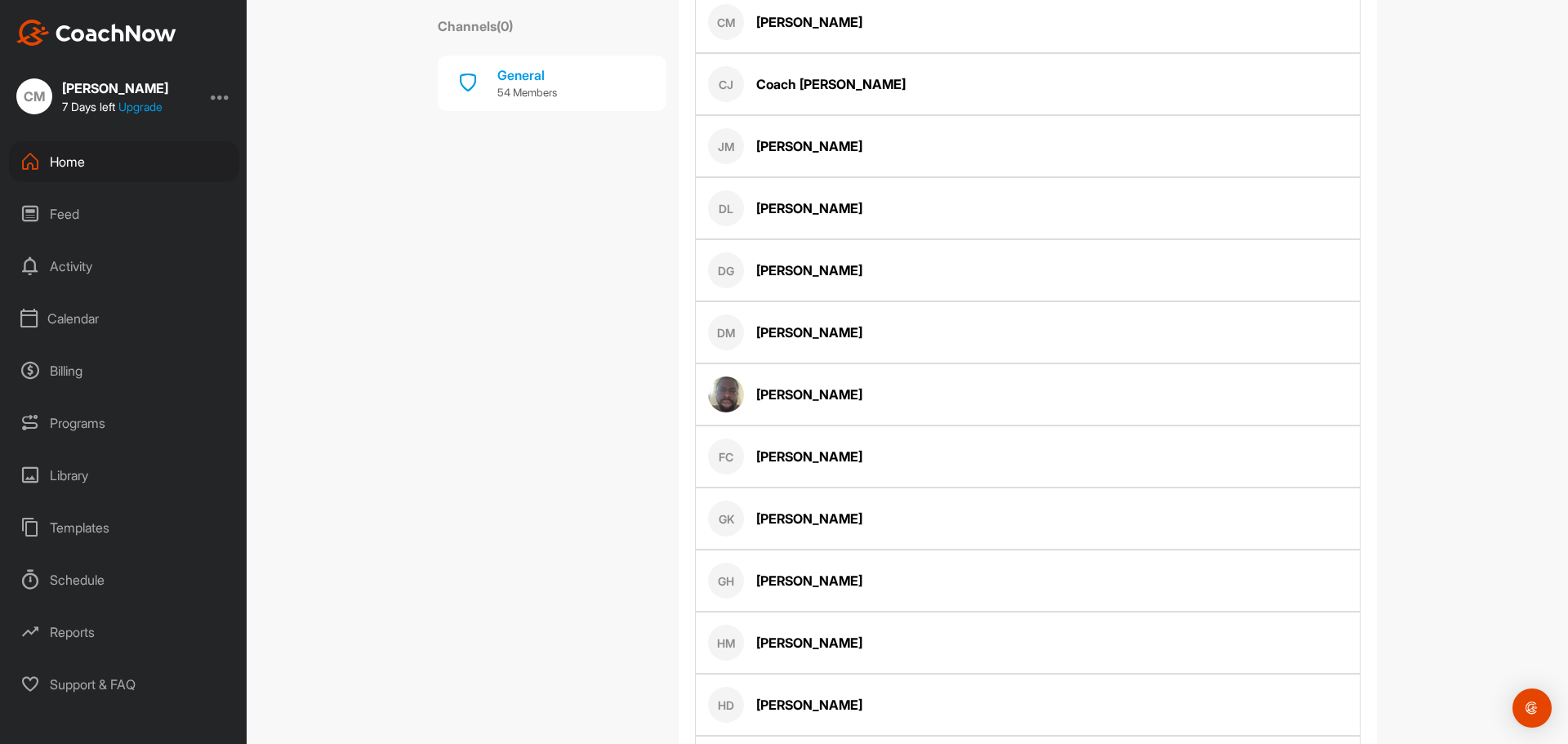
scroll to position [721, 0]
